Goal: Information Seeking & Learning: Learn about a topic

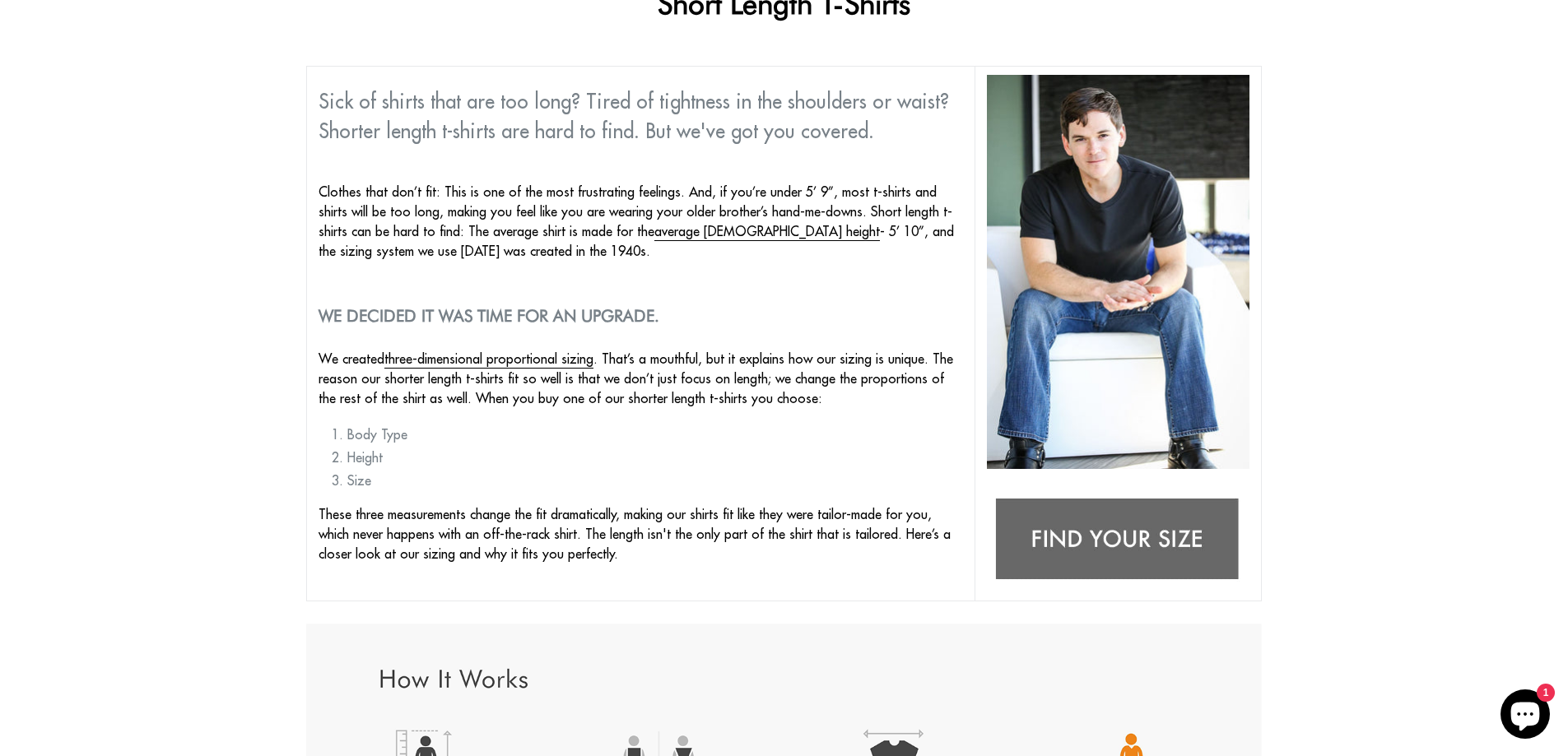
scroll to position [142, 0]
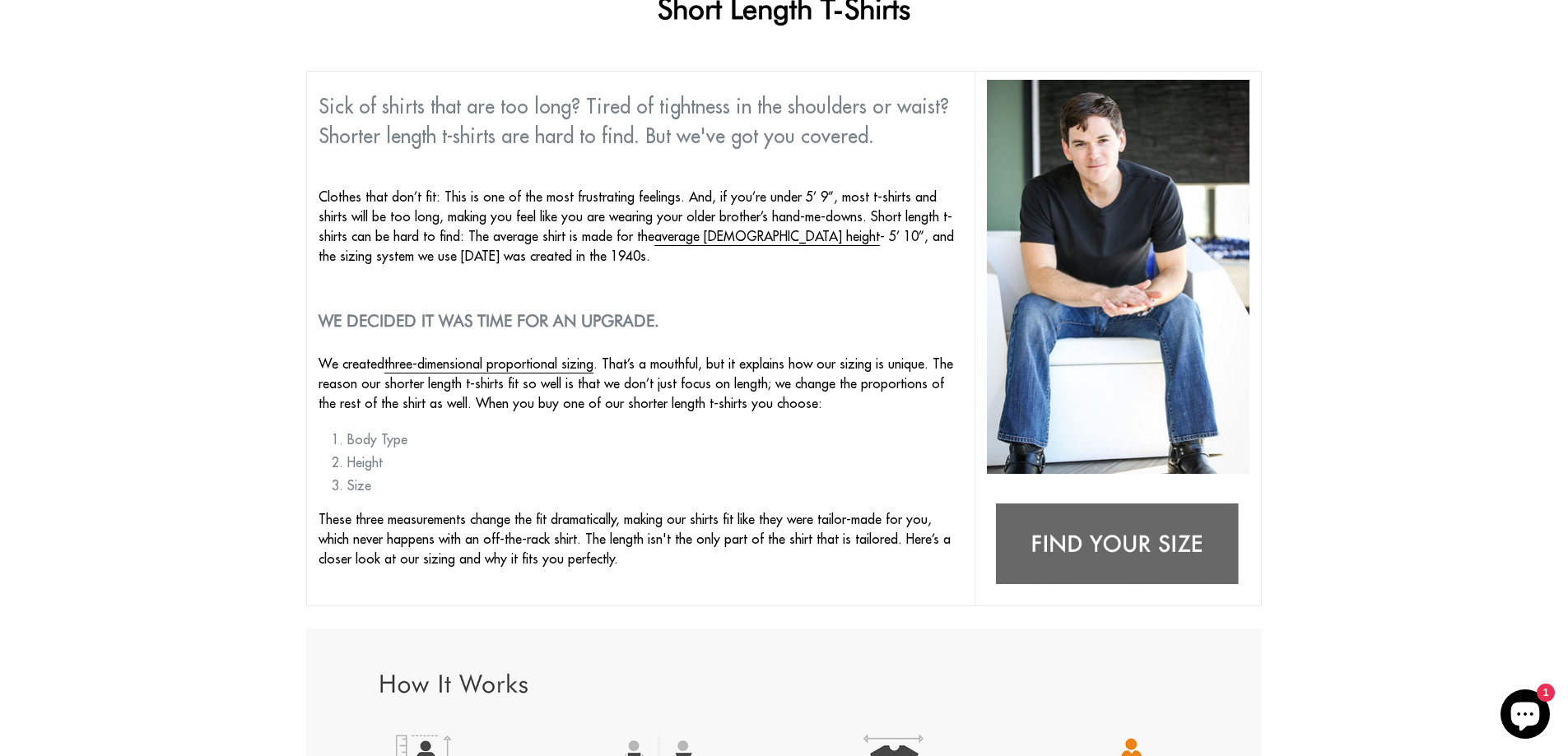
click at [1122, 562] on img at bounding box center [1118, 545] width 263 height 104
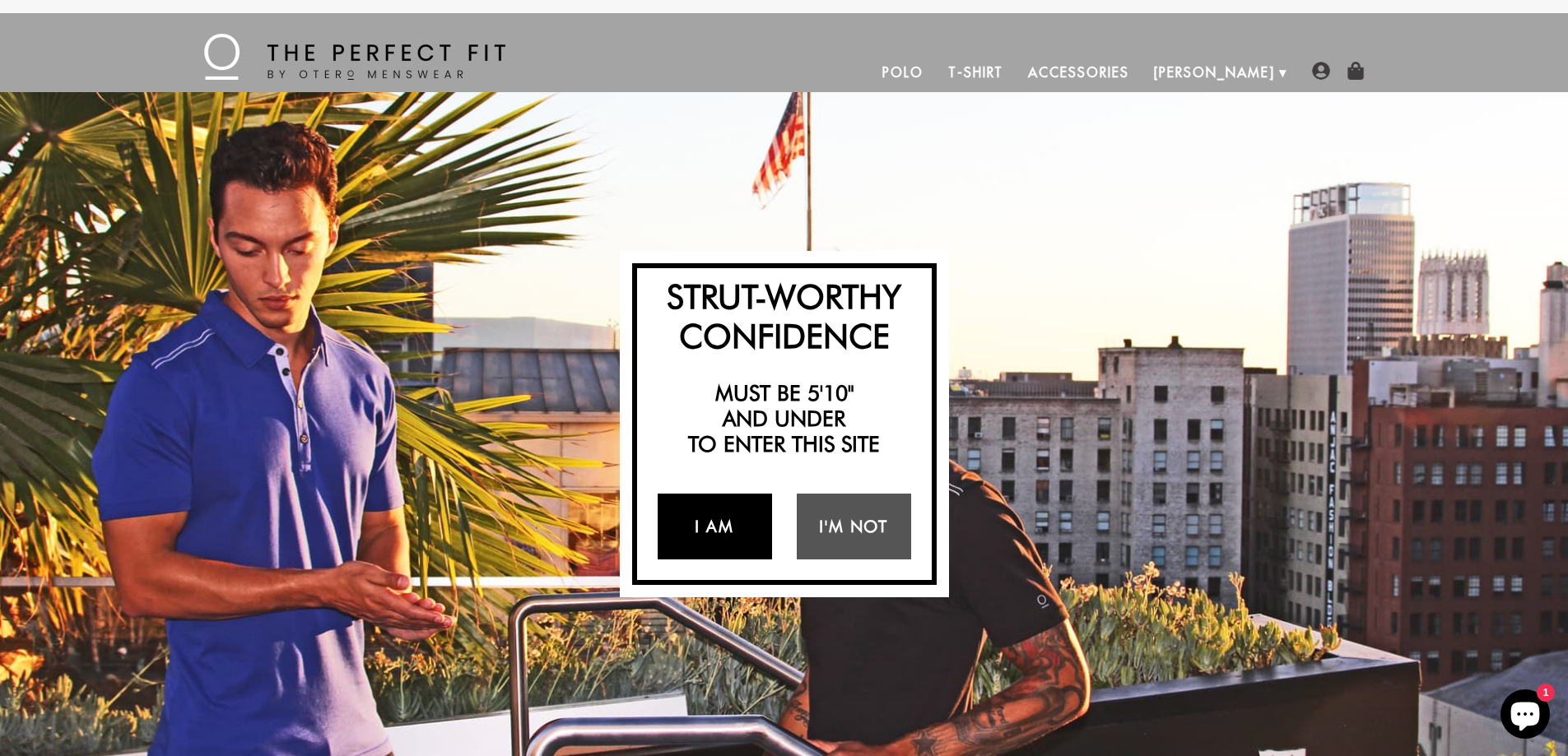
click at [711, 527] on link "I Am" at bounding box center [715, 526] width 115 height 66
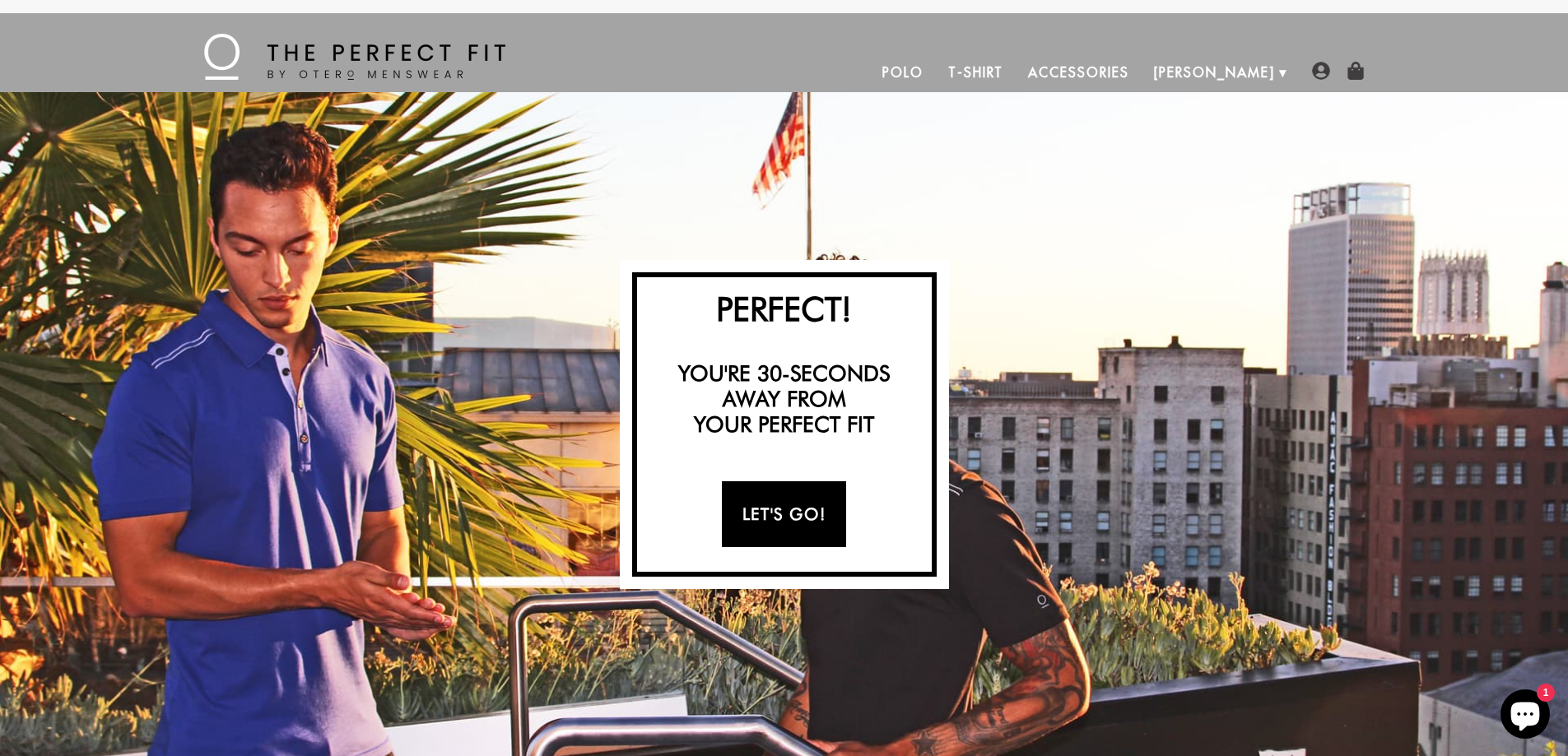
click at [767, 518] on link "Let's Go!" at bounding box center [784, 515] width 125 height 66
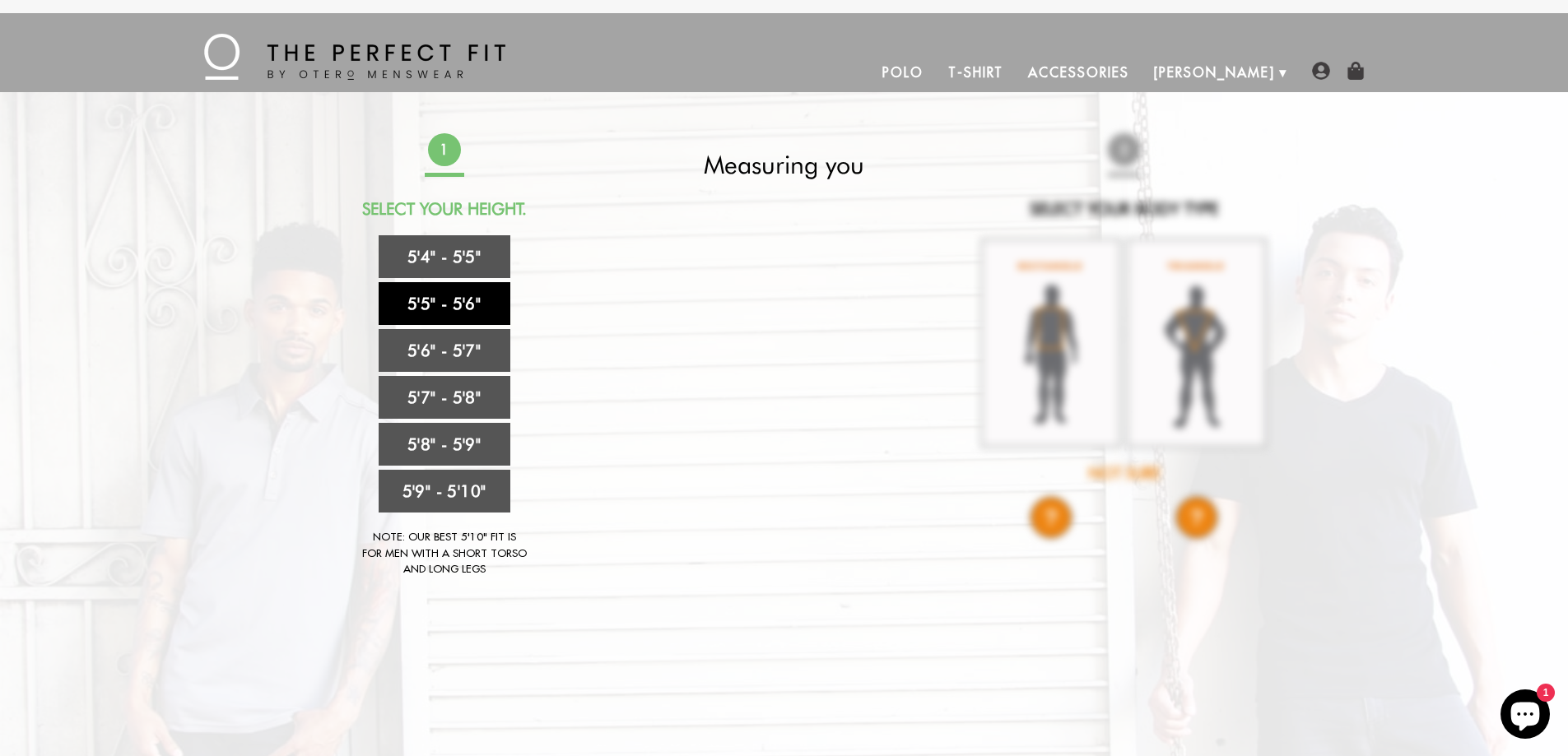
click at [468, 307] on link "5'5" - 5'6"" at bounding box center [444, 304] width 131 height 43
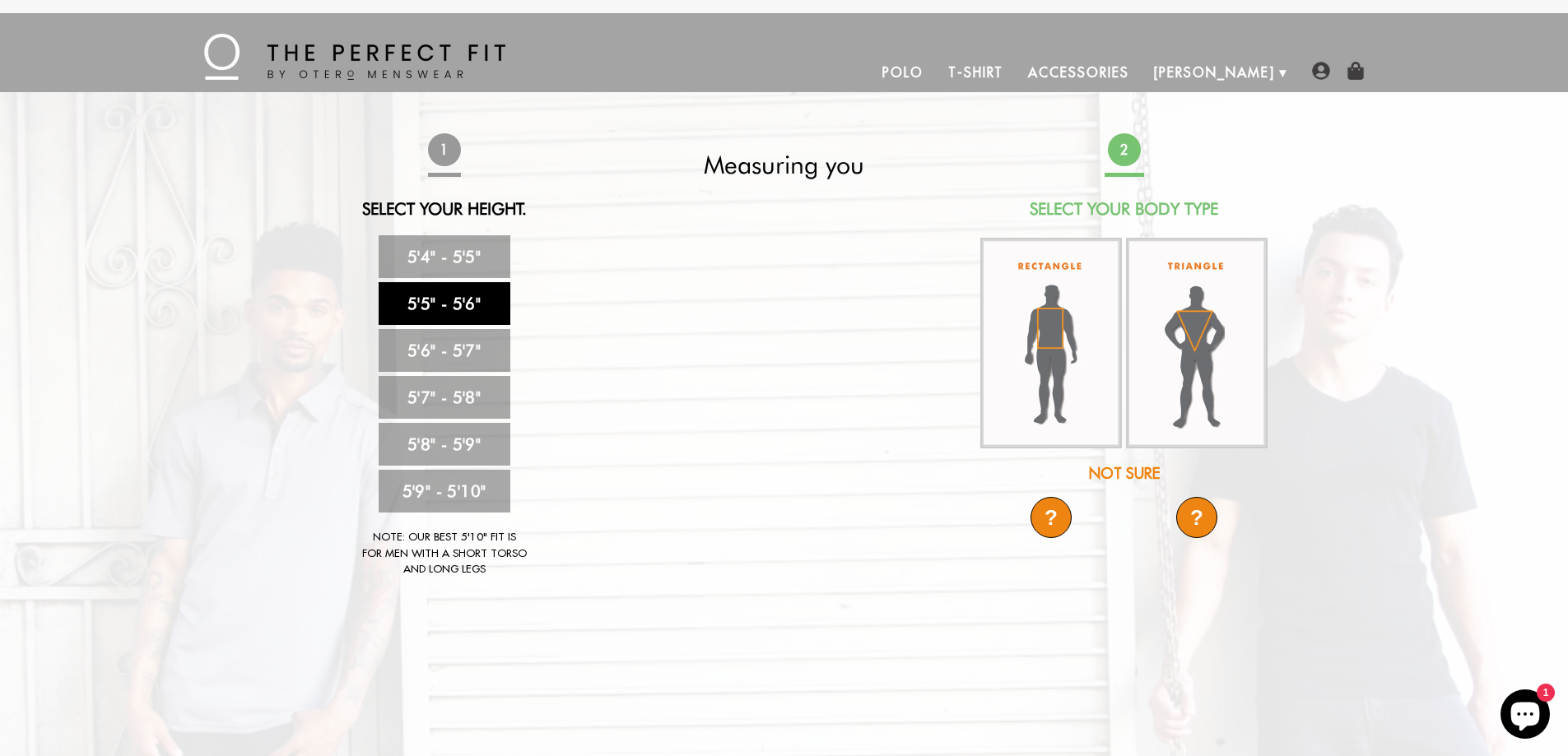
click at [819, 330] on video at bounding box center [784, 342] width 589 height 295
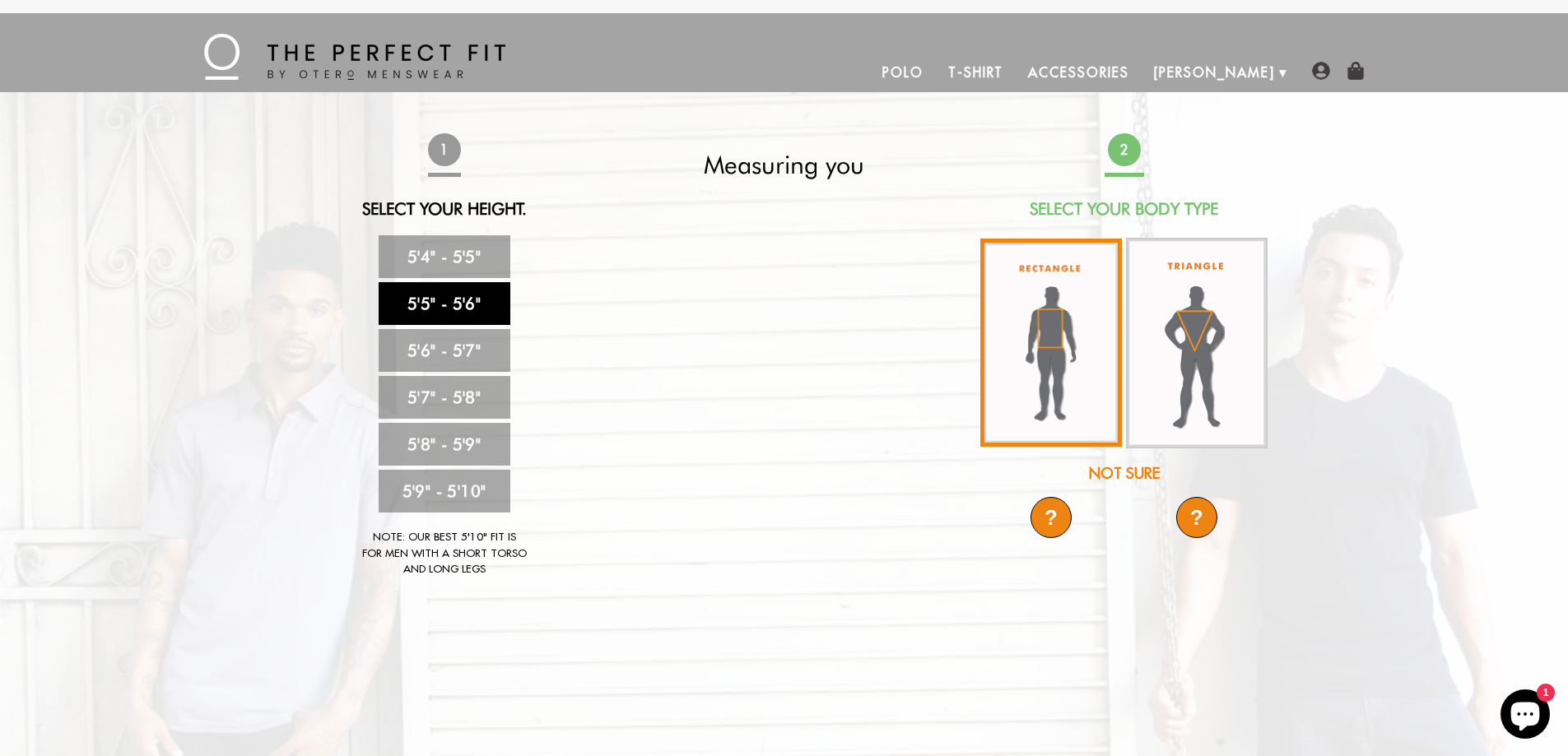
click at [1085, 331] on img at bounding box center [1050, 342] width 141 height 208
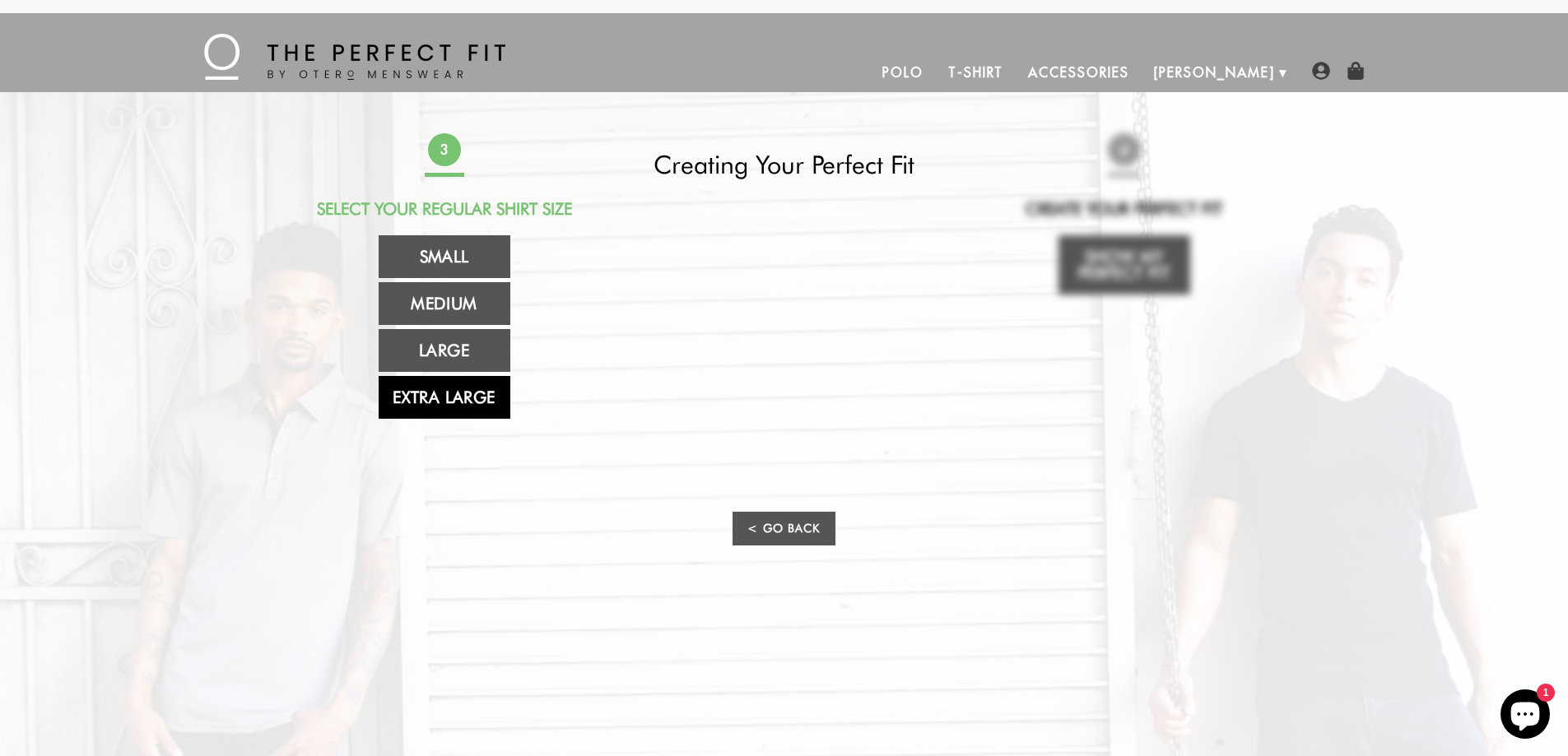
click at [441, 404] on link "Extra Large" at bounding box center [444, 397] width 131 height 43
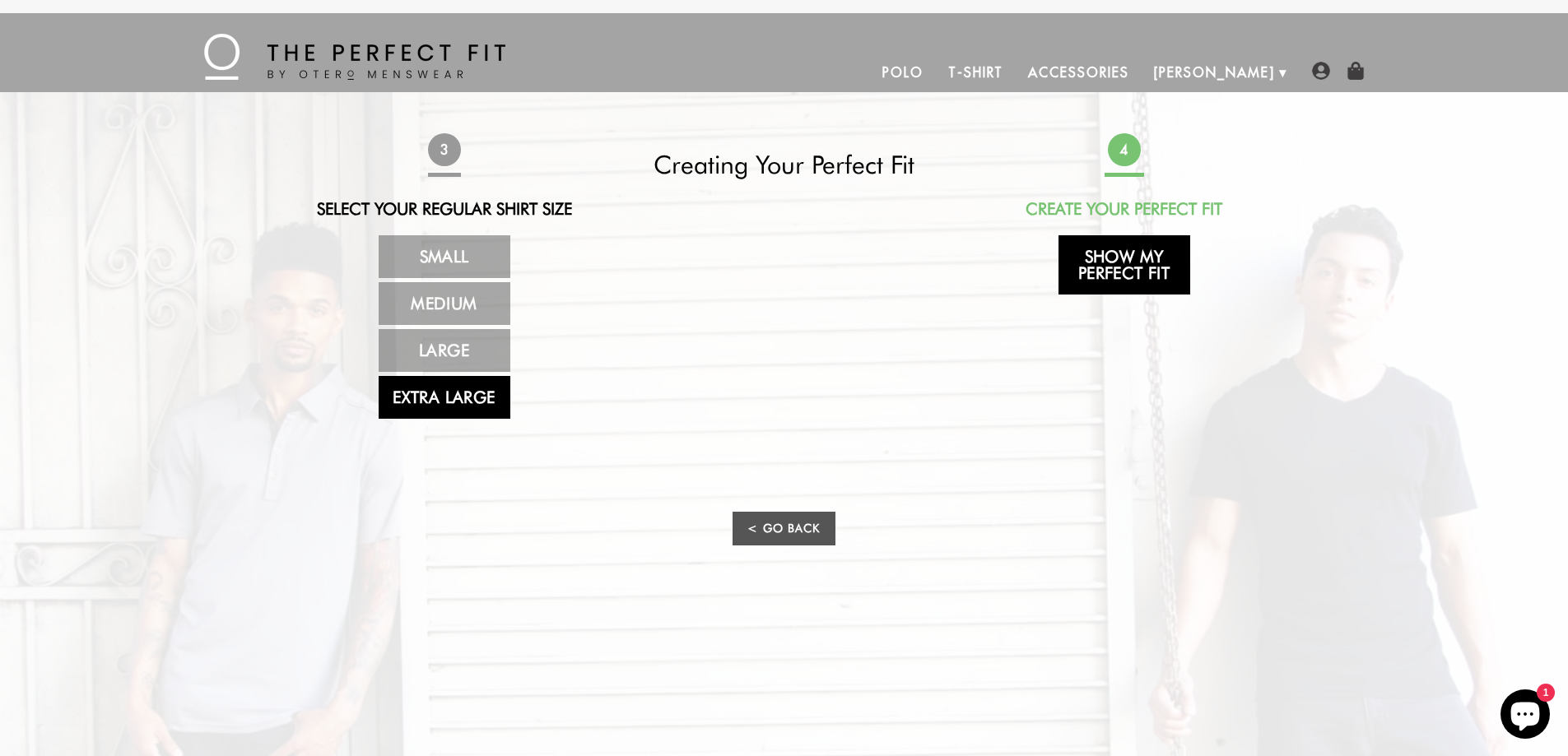
click at [1141, 263] on link "Show My Perfect Fit" at bounding box center [1124, 265] width 131 height 59
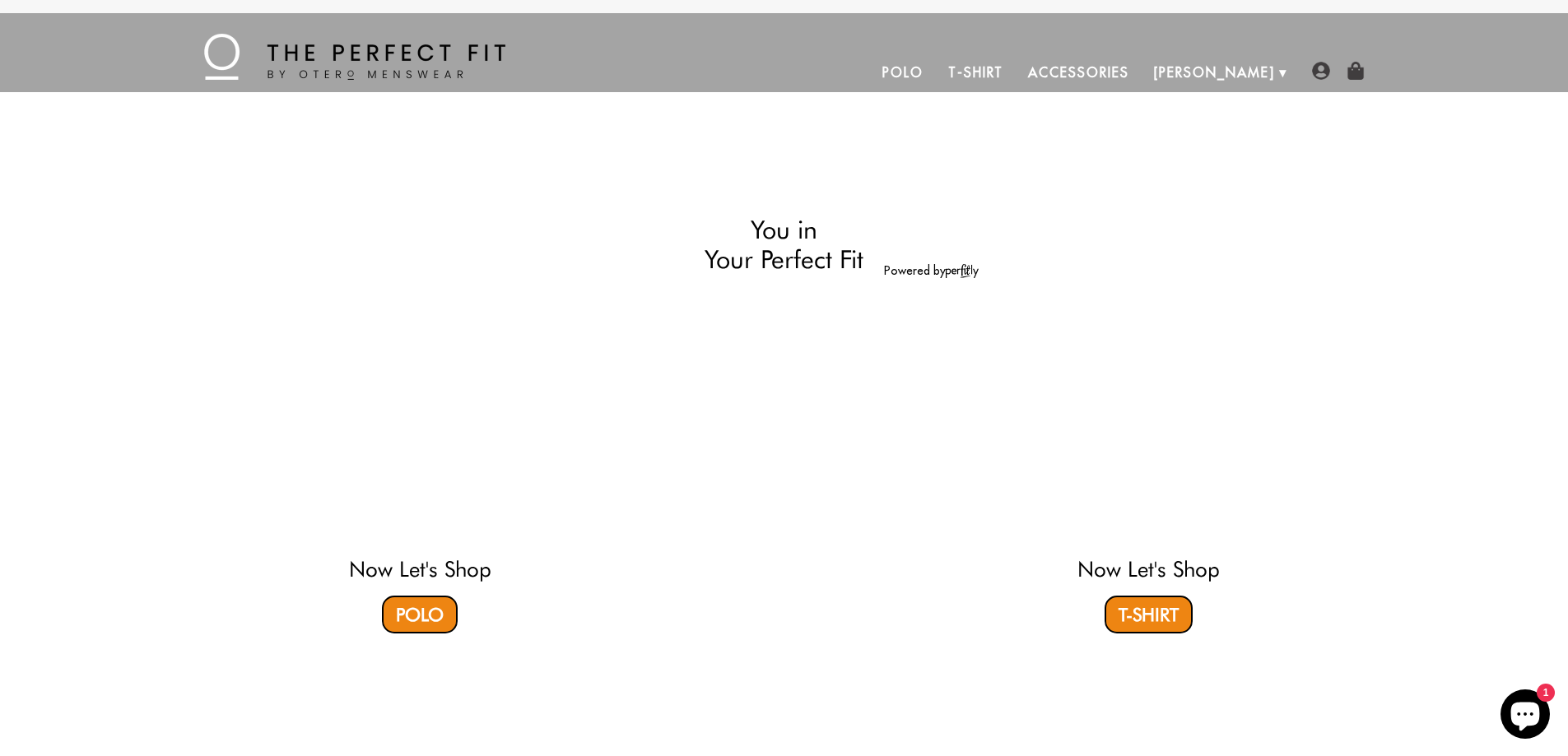
select select "55-56"
select select "XL"
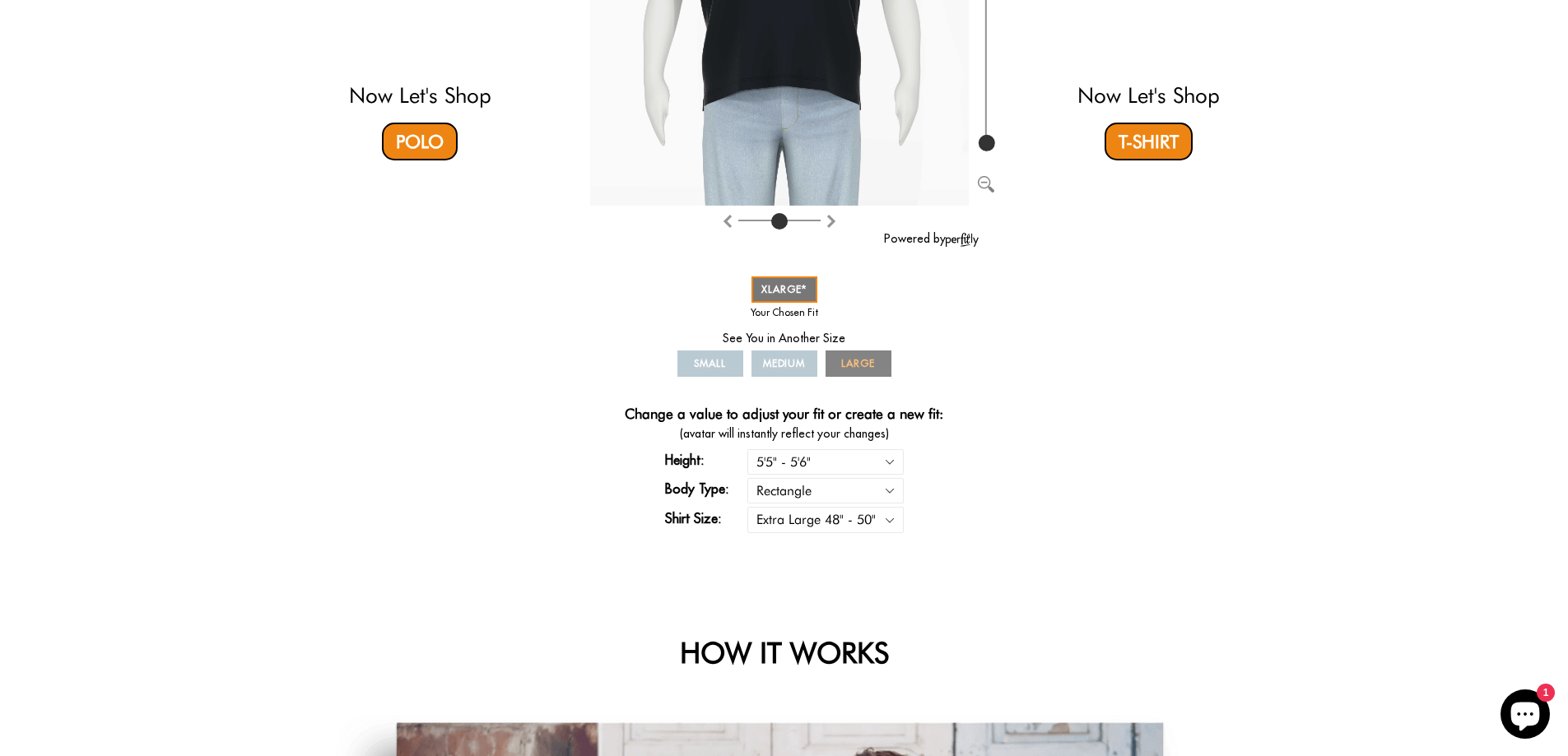
scroll to position [412, 0]
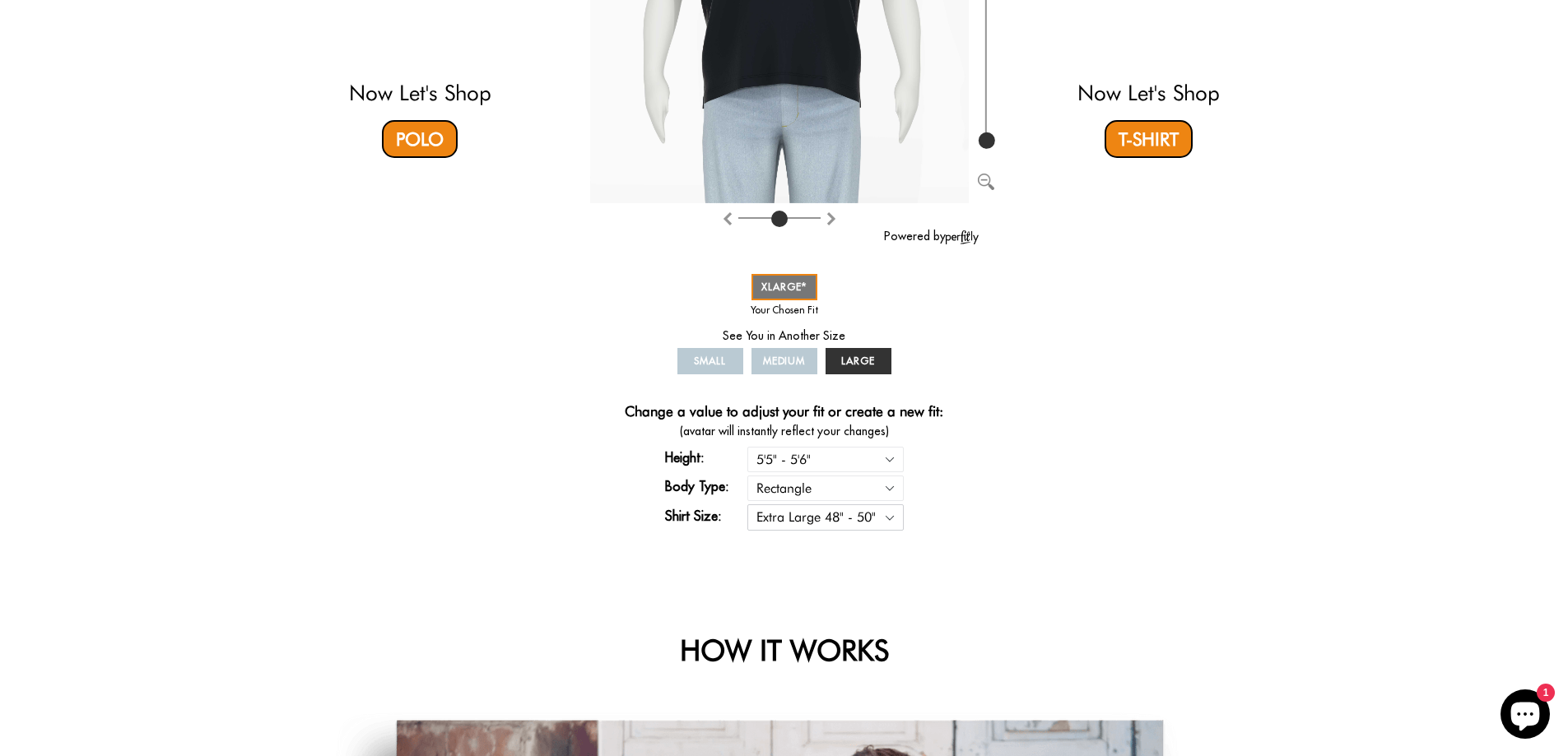
click at [889, 516] on select "Small 36" - 39" Medium 40" - 43" Large 44" - 47" Extra Large 48" - 50"" at bounding box center [825, 517] width 157 height 25
click at [748, 504] on select "Small 36" - 39" Medium 40" - 43" Large 44" - 47" Extra Large 48" - 50"" at bounding box center [825, 517] width 157 height 25
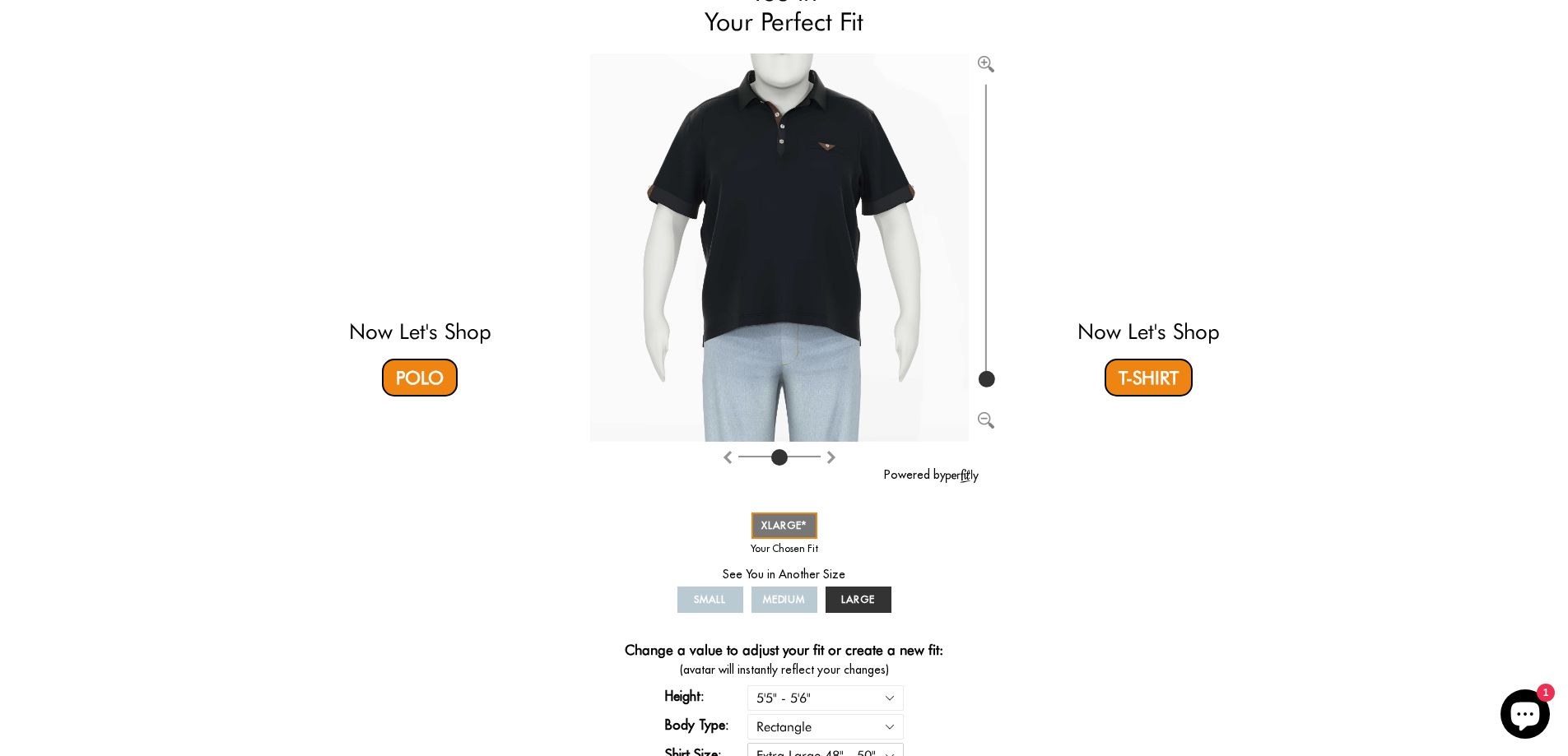
scroll to position [164, 0]
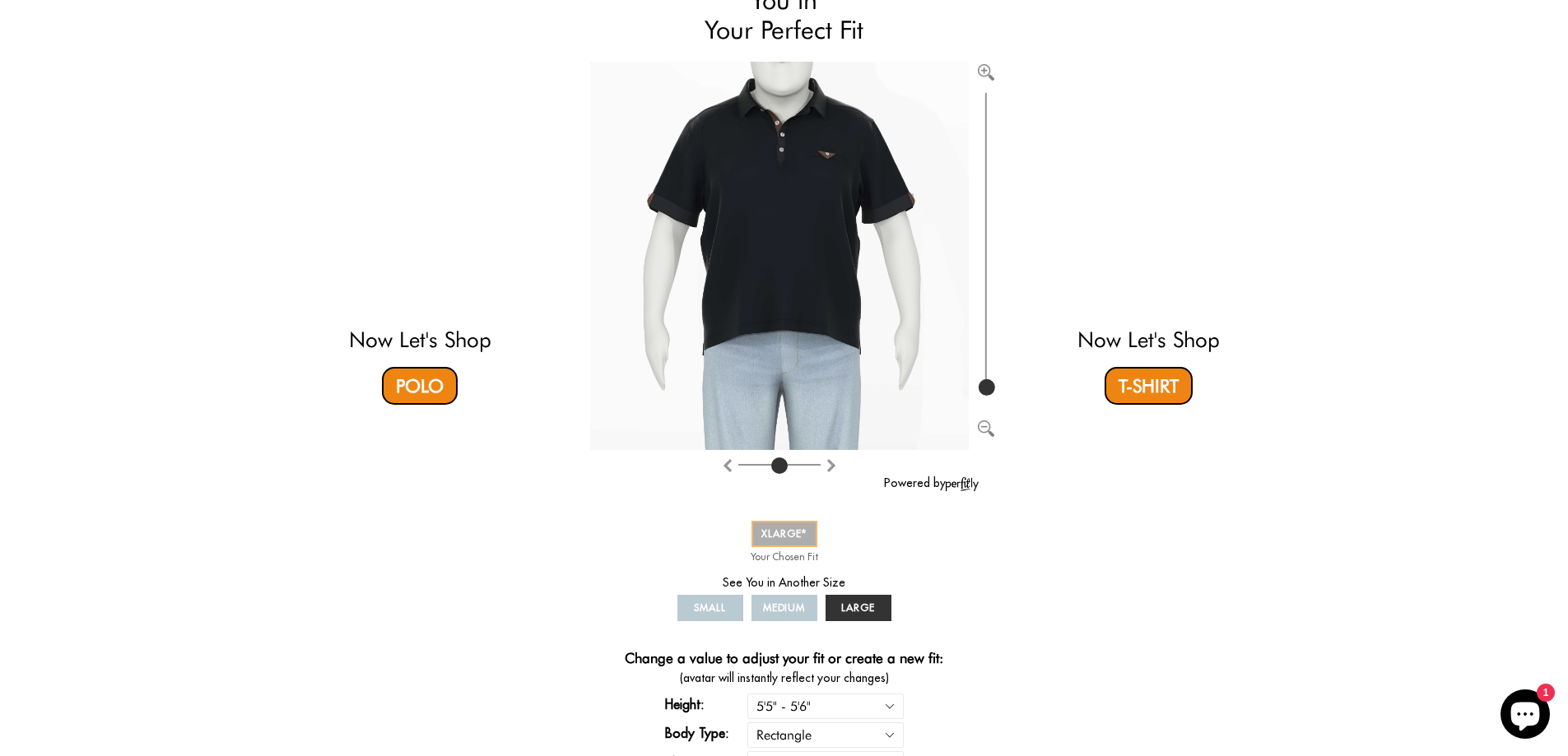
click at [780, 539] on span "XLARGE" at bounding box center [784, 533] width 46 height 13
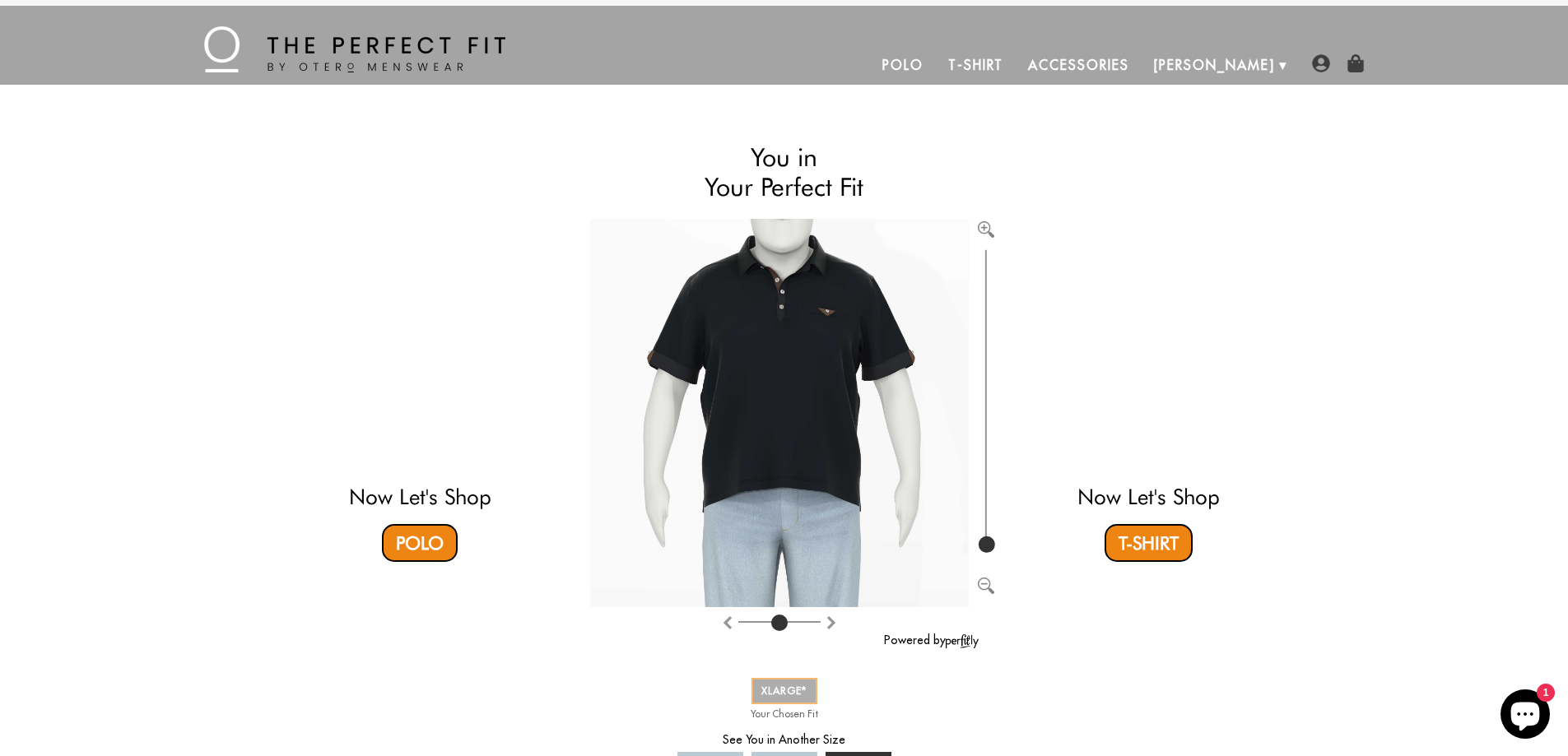
scroll to position [0, 0]
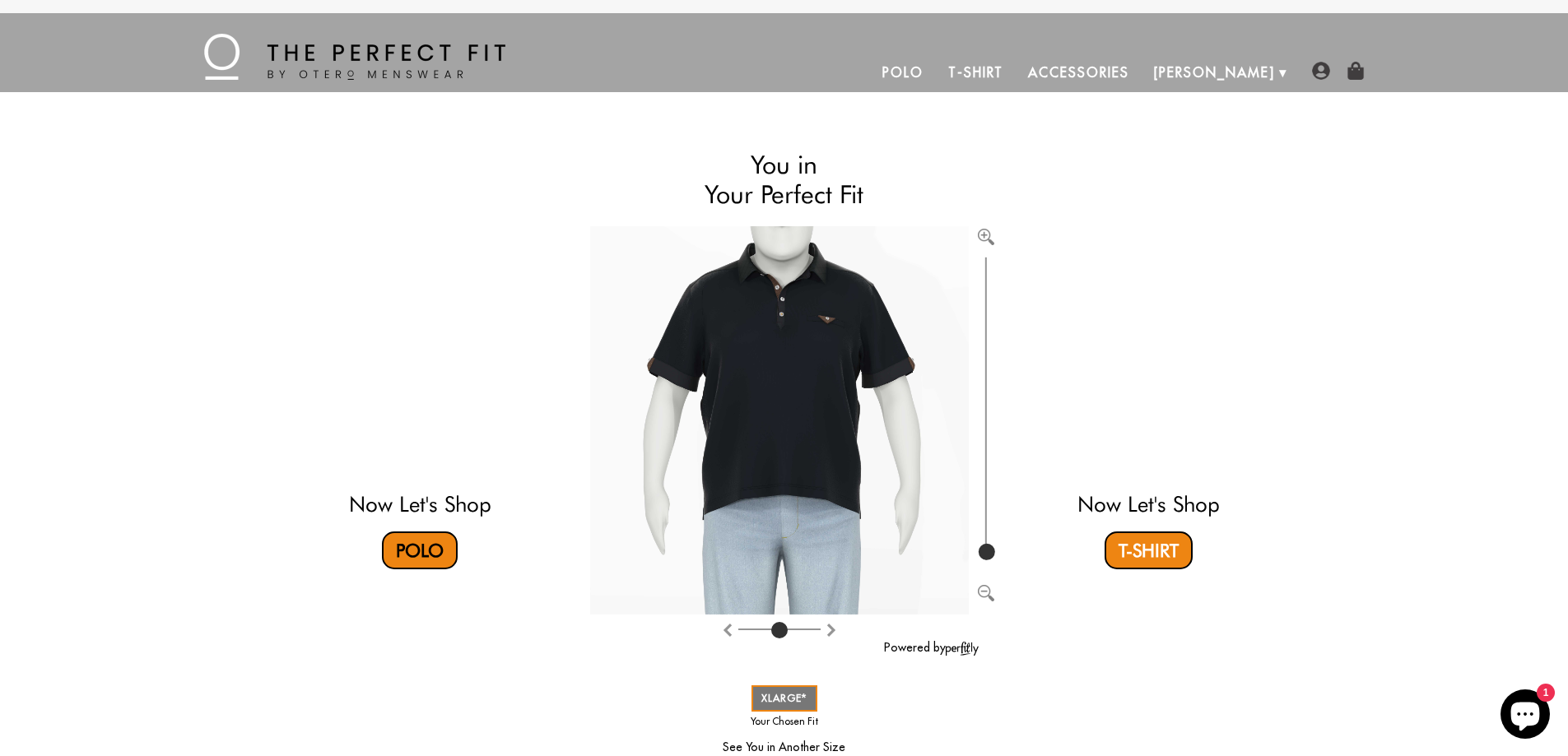
click at [434, 541] on link "Polo" at bounding box center [419, 550] width 76 height 38
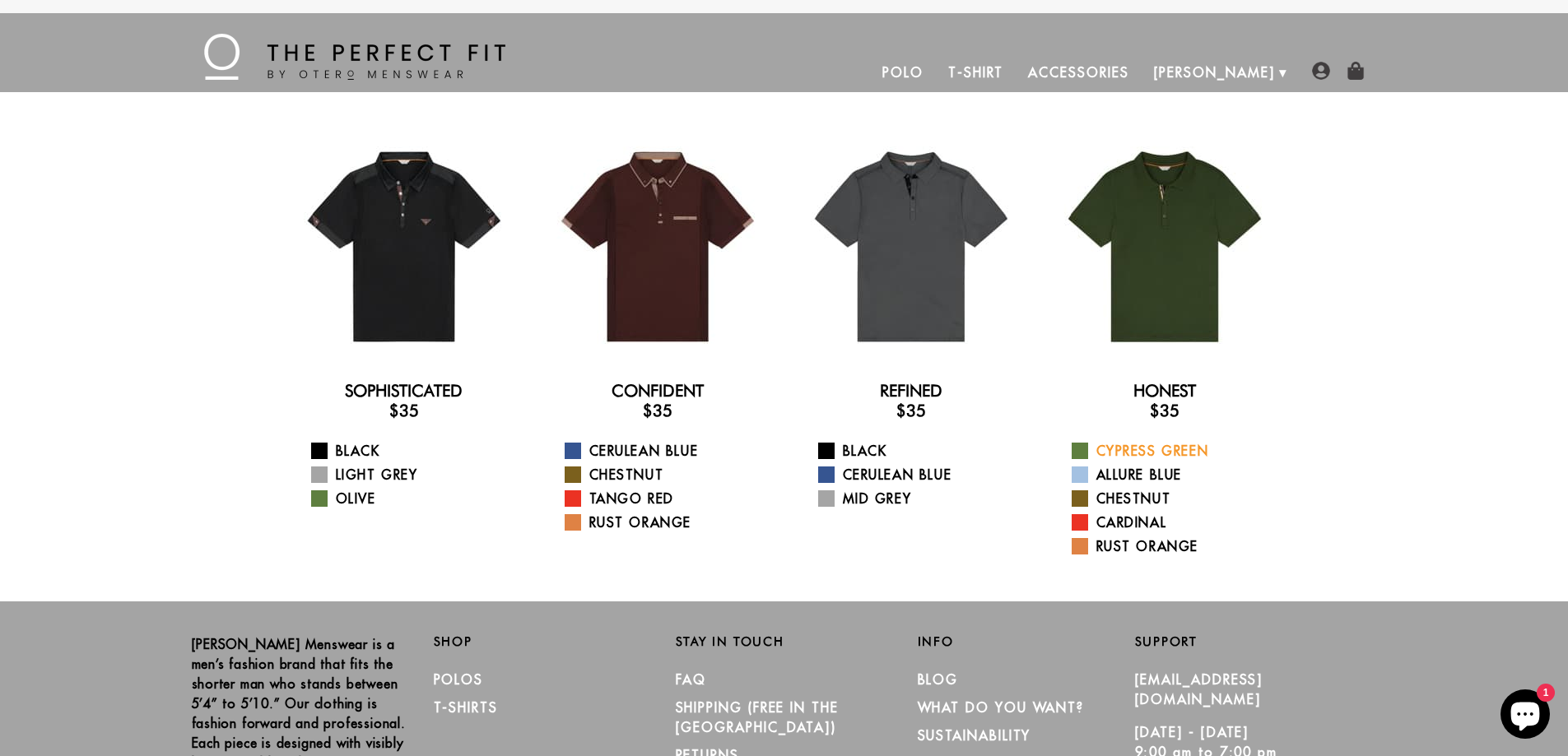
click at [1075, 448] on span at bounding box center [1079, 450] width 17 height 17
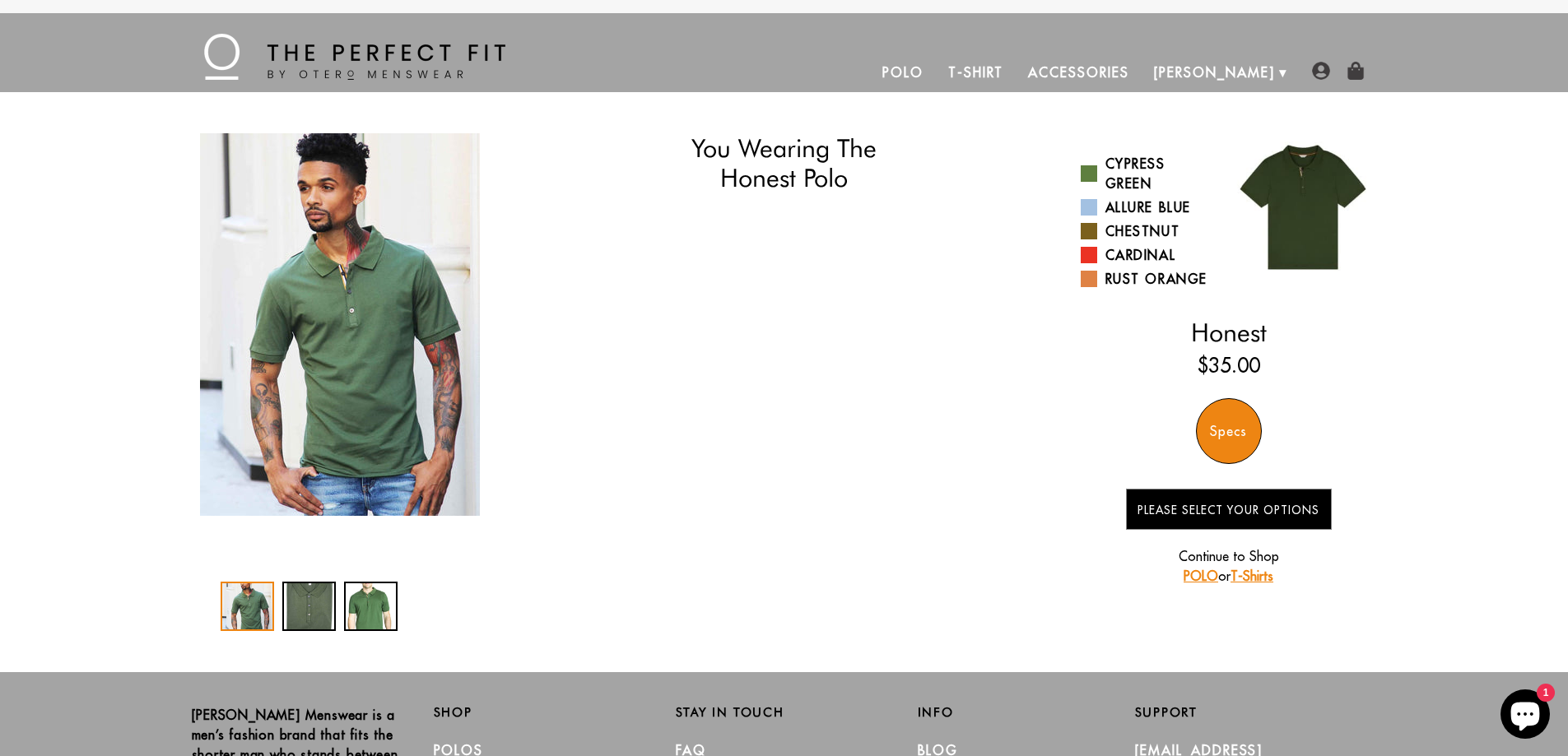
select select "55-56"
select select "XL"
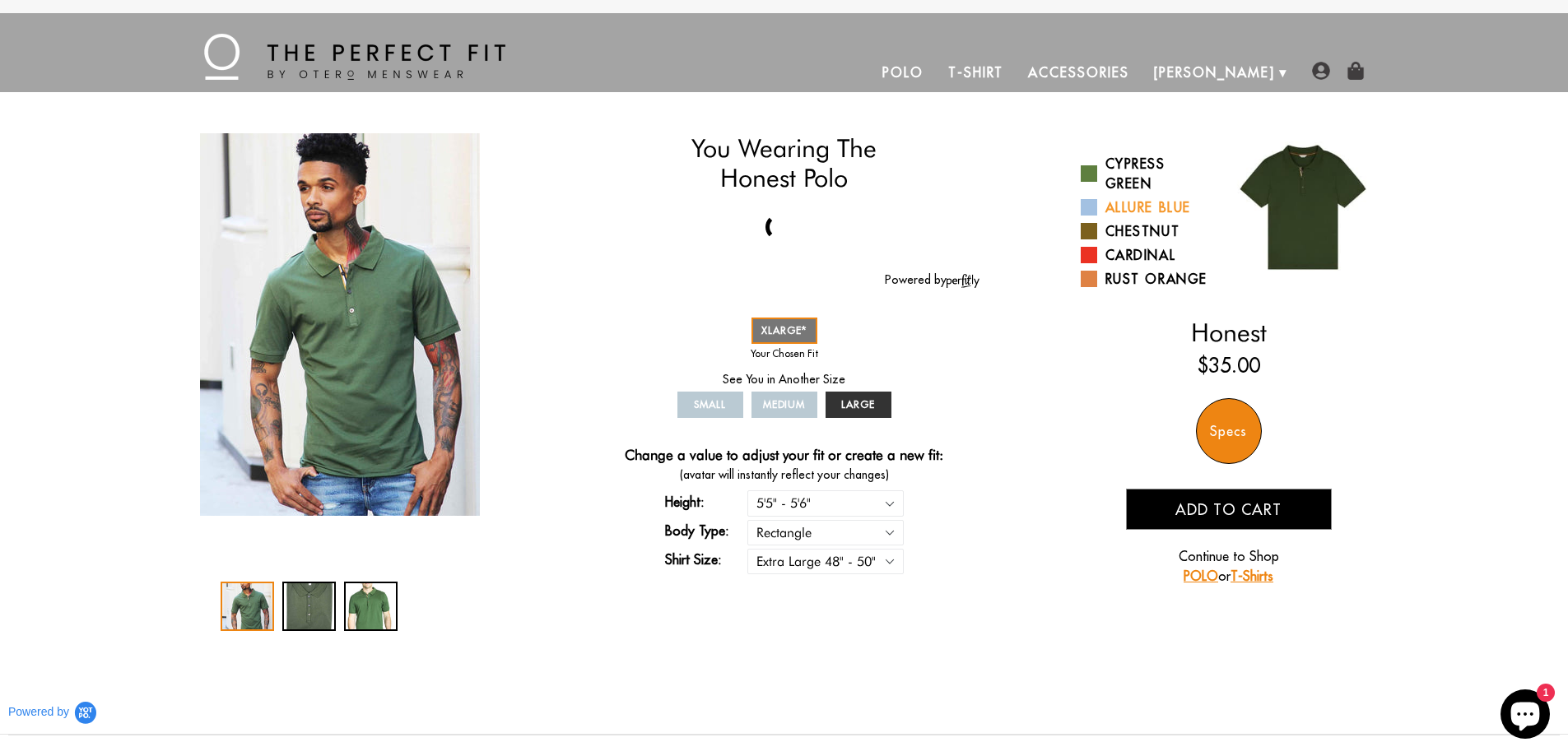
click at [1095, 202] on span at bounding box center [1088, 207] width 17 height 17
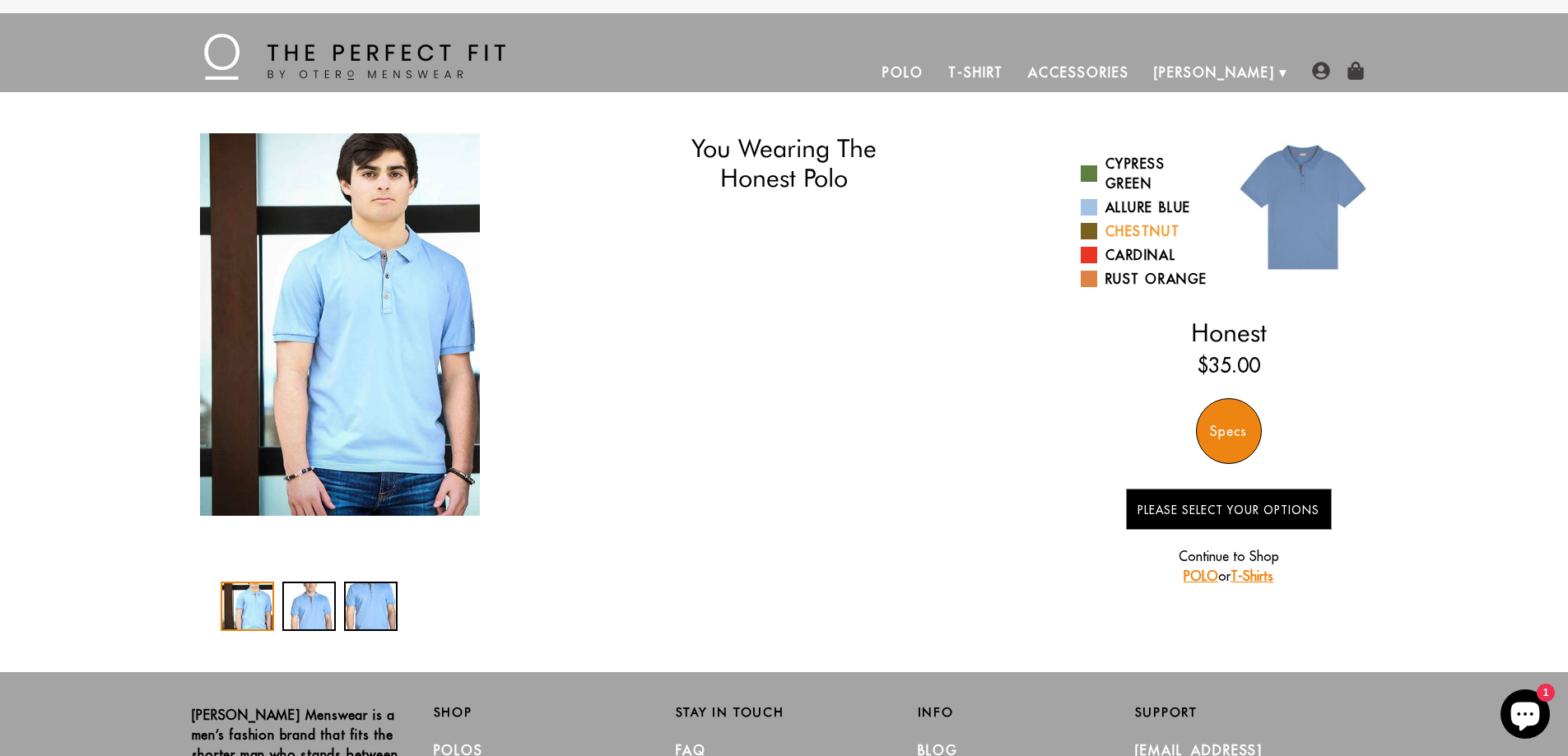
select select "55-56"
select select "XL"
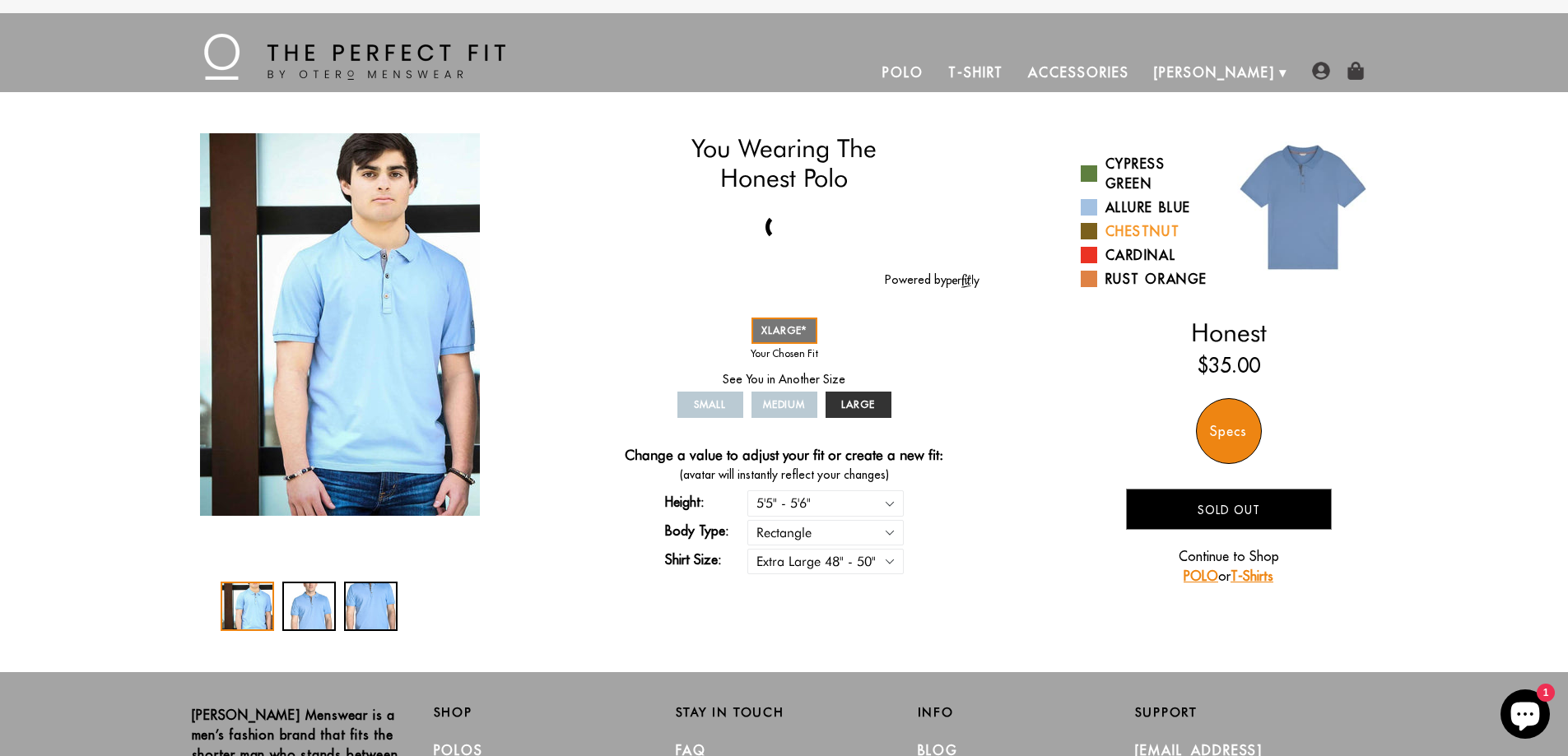
click at [1093, 222] on link "Chestnut" at bounding box center [1149, 231] width 136 height 19
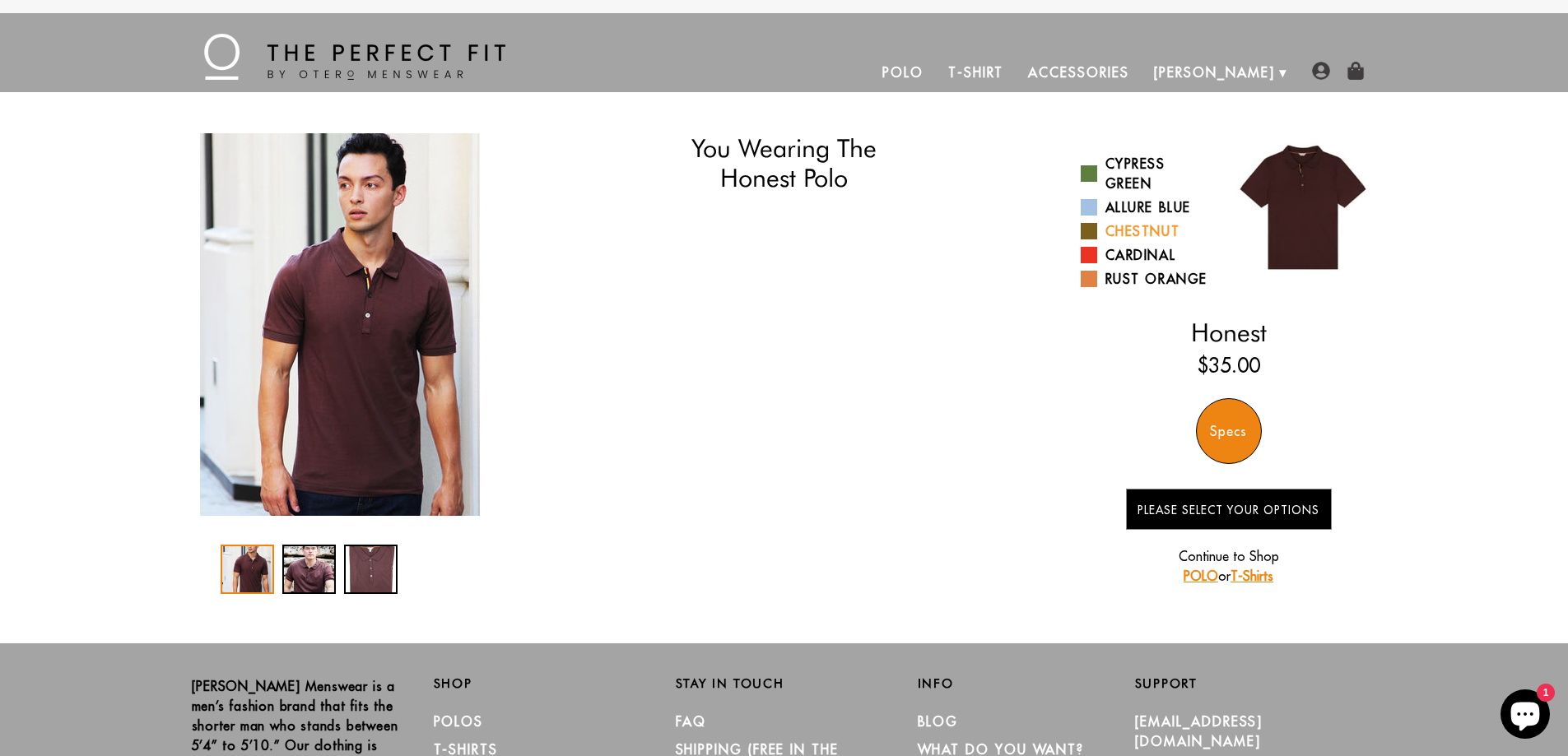
select select "55-56"
select select "XL"
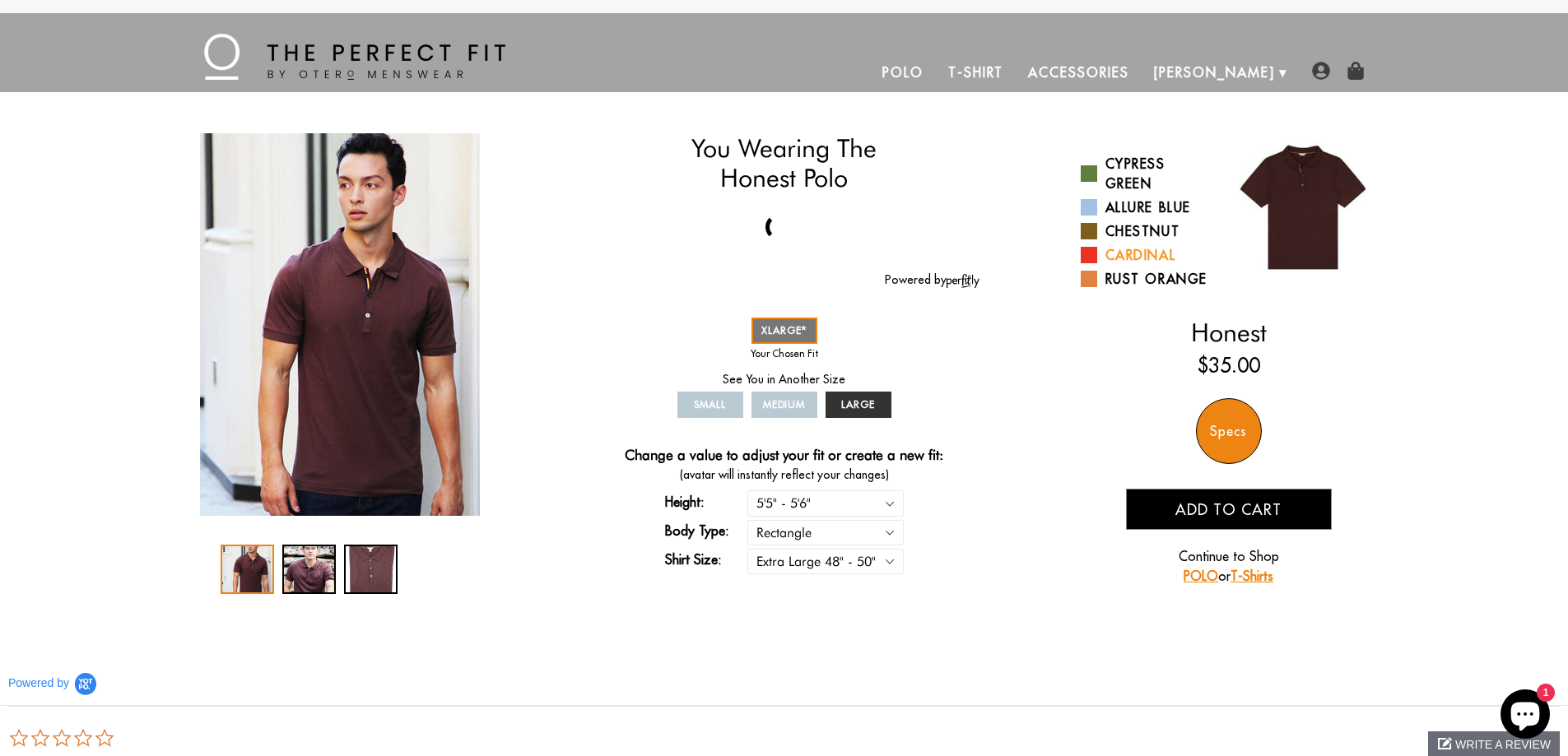
click at [1095, 251] on span at bounding box center [1088, 255] width 17 height 17
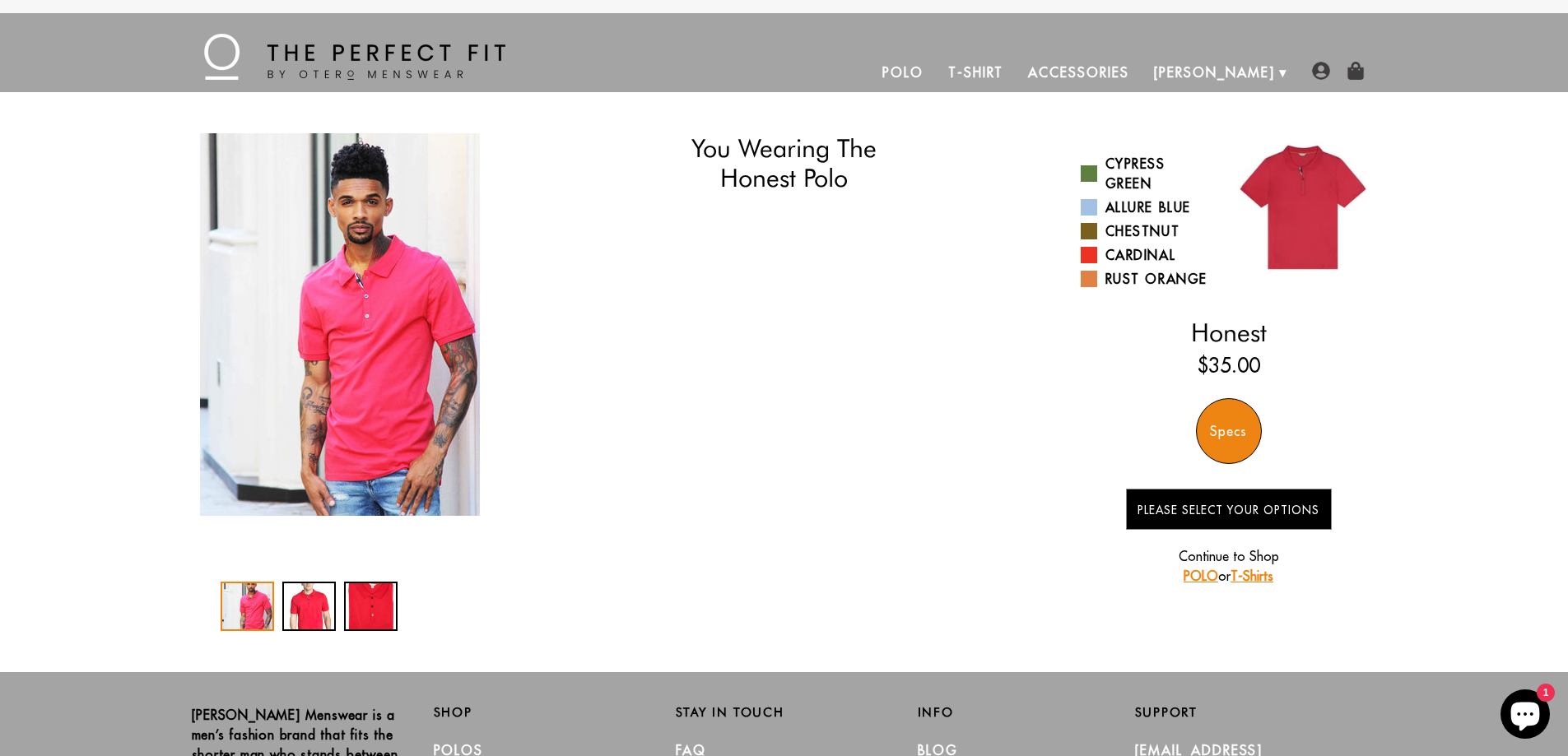
select select "55-56"
select select "XL"
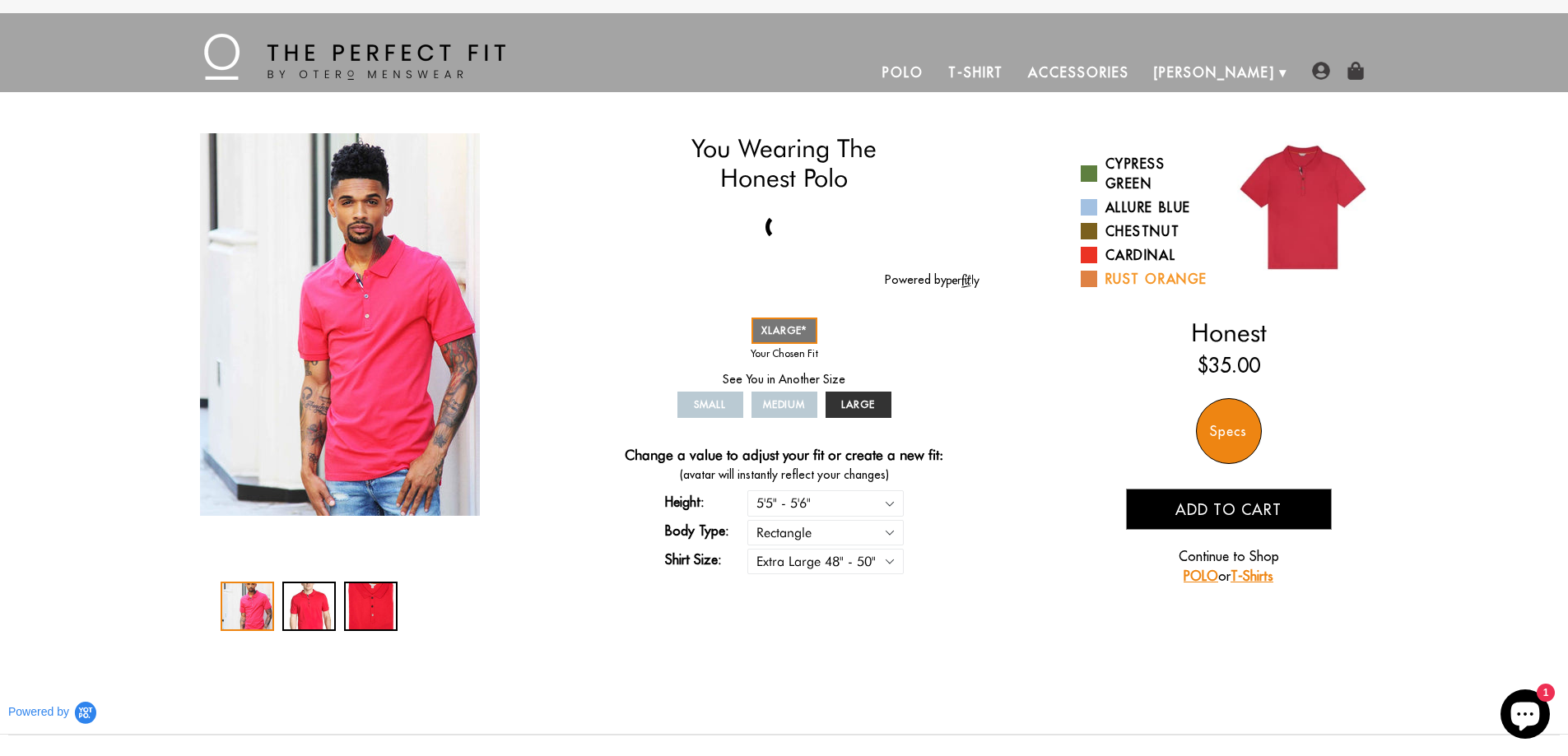
click at [1091, 280] on span at bounding box center [1088, 278] width 17 height 17
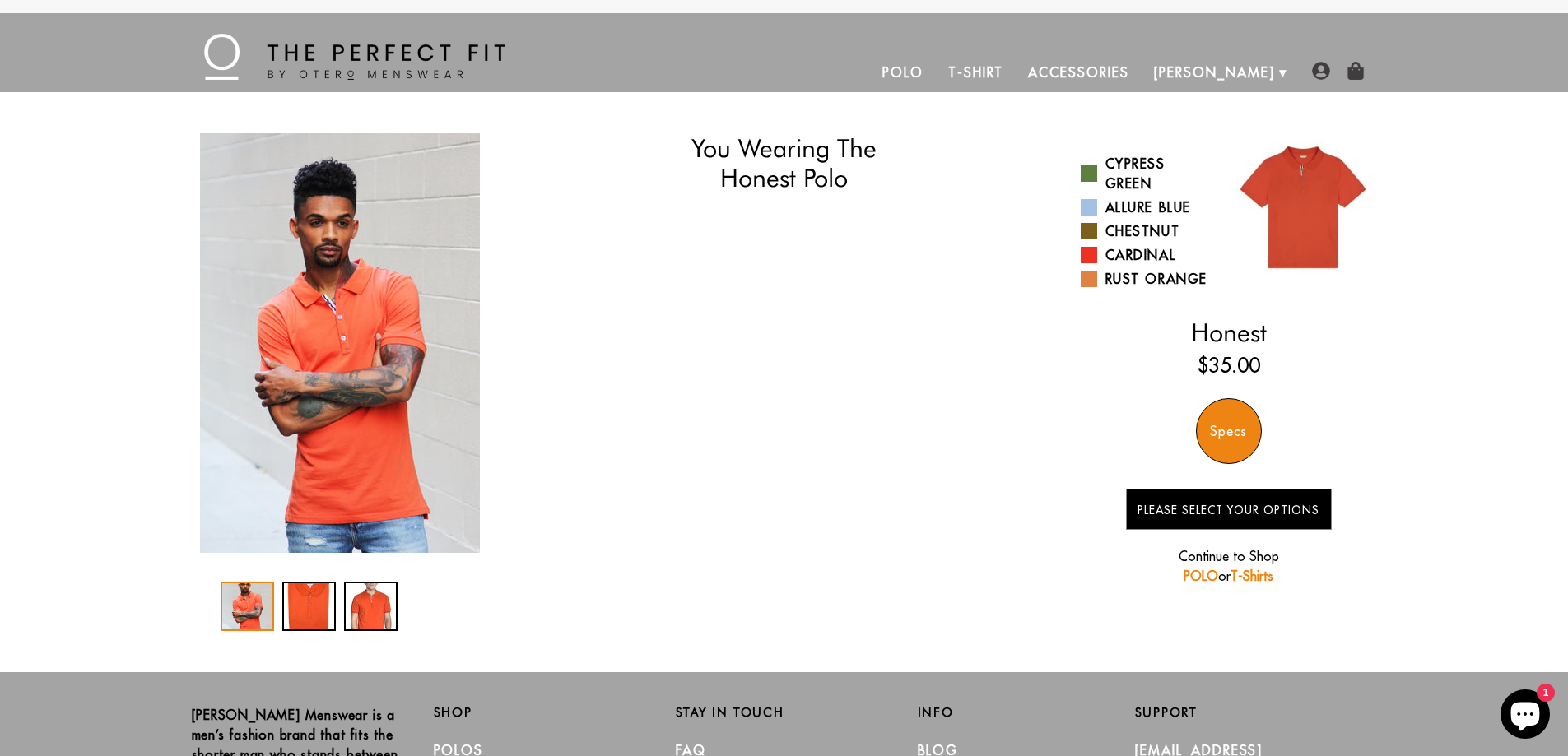
select select "55-56"
select select "XL"
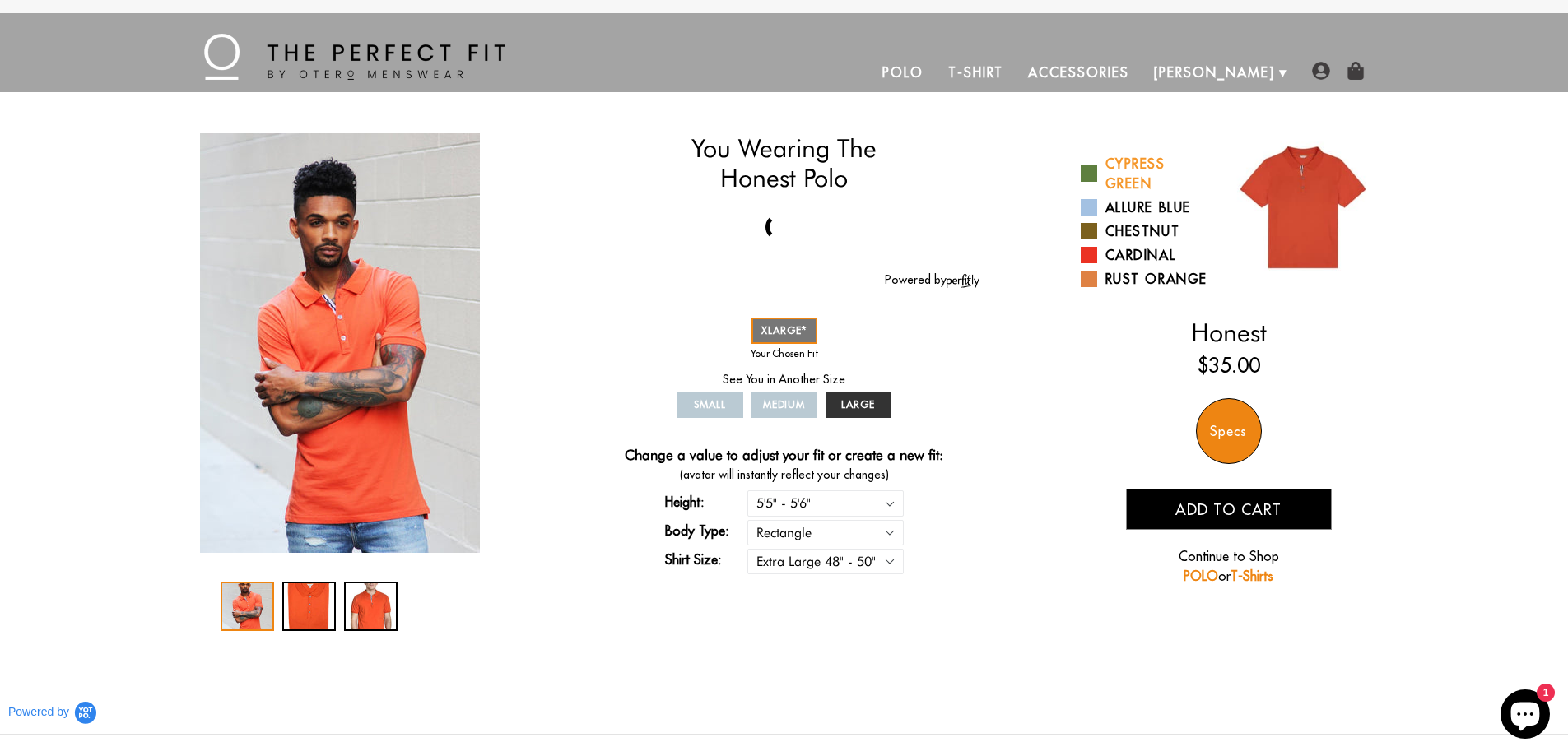
click at [1093, 174] on span at bounding box center [1088, 173] width 17 height 17
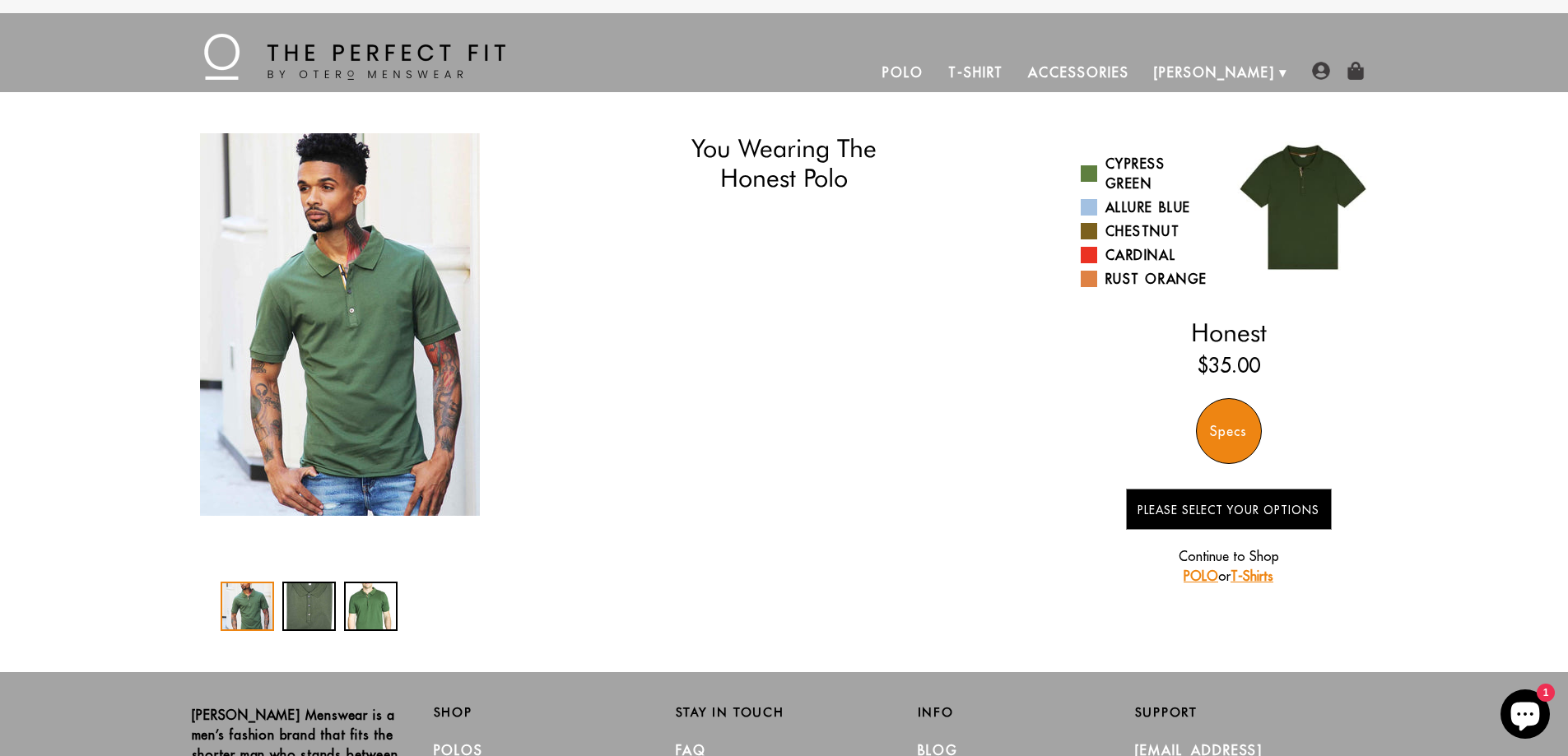
select select "55-56"
select select "XL"
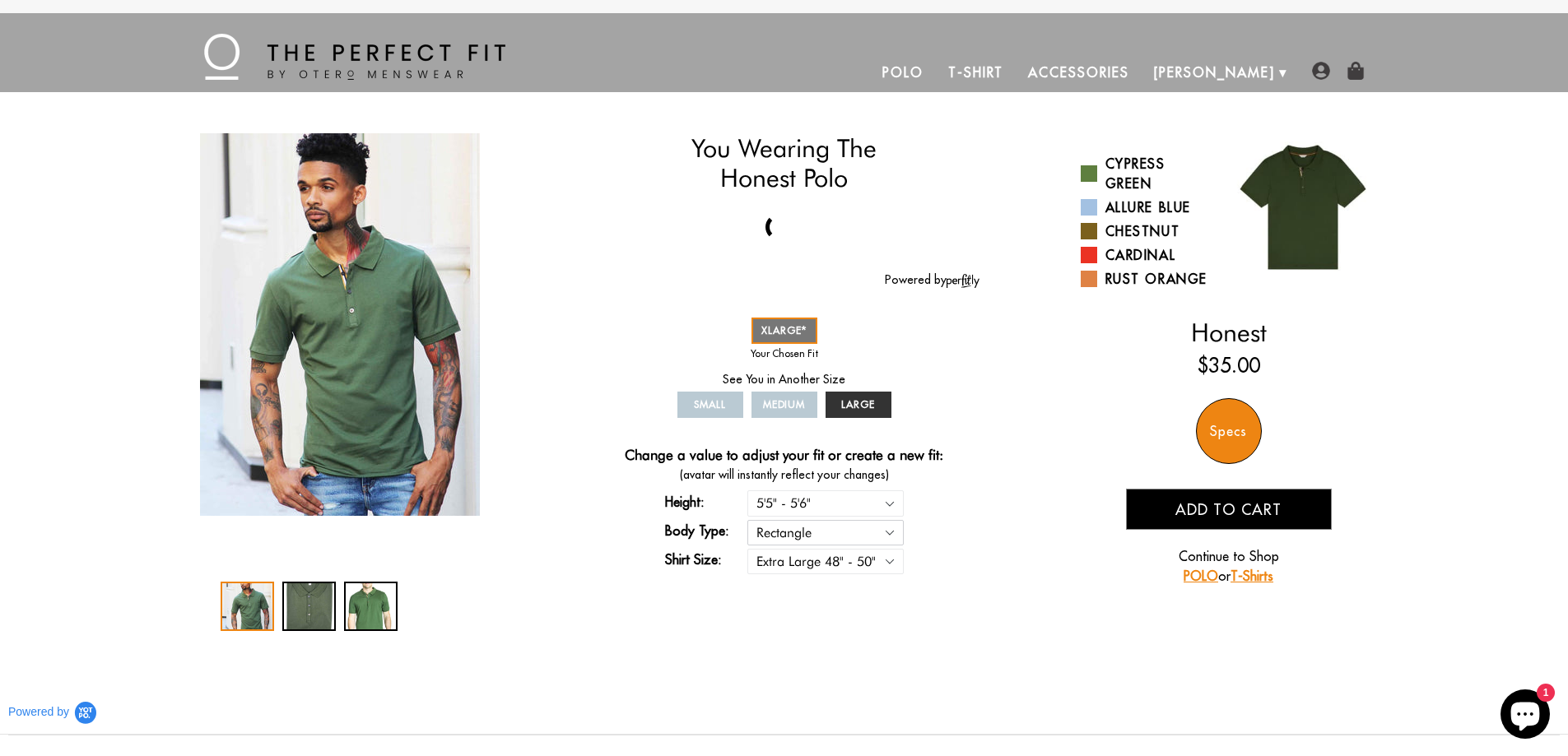
click at [893, 527] on select "Rectangle Triangle" at bounding box center [825, 532] width 157 height 25
